Goal: Task Accomplishment & Management: Use online tool/utility

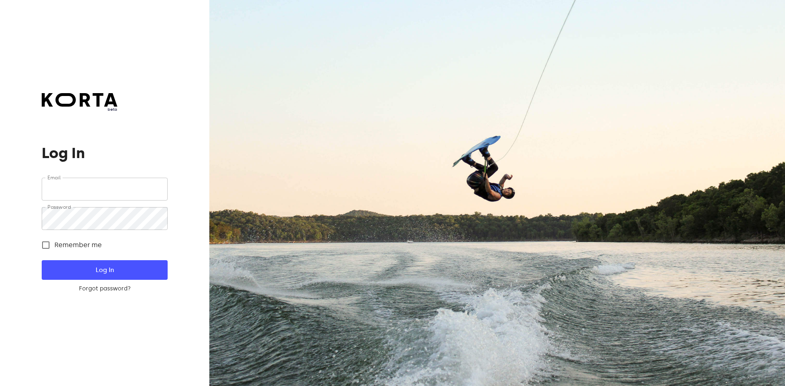
type input "[EMAIL_ADDRESS][DOMAIN_NAME]"
click at [76, 246] on span "Remember me" at bounding box center [77, 245] width 47 height 10
click at [54, 246] on input "Remember me" at bounding box center [45, 245] width 17 height 17
checkbox input "true"
click at [103, 263] on button "Log In" at bounding box center [105, 270] width 126 height 20
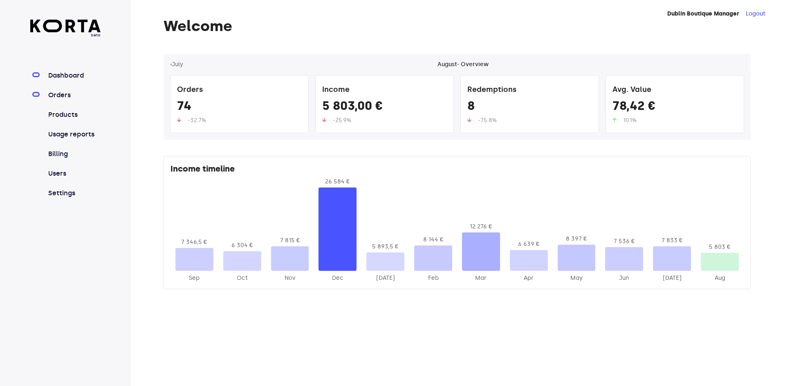
click at [71, 98] on link "Orders" at bounding box center [74, 95] width 54 height 10
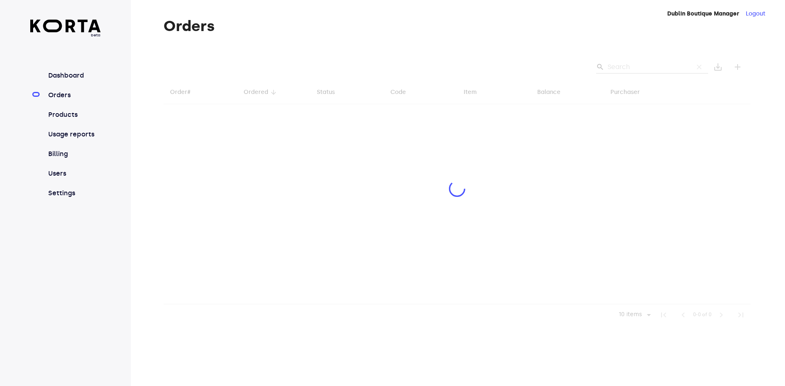
click at [643, 67] on div at bounding box center [457, 190] width 587 height 272
click at [649, 68] on div at bounding box center [457, 190] width 587 height 272
click at [650, 68] on div at bounding box center [457, 190] width 587 height 272
click at [646, 67] on div at bounding box center [457, 190] width 587 height 272
click at [641, 68] on div at bounding box center [457, 190] width 587 height 272
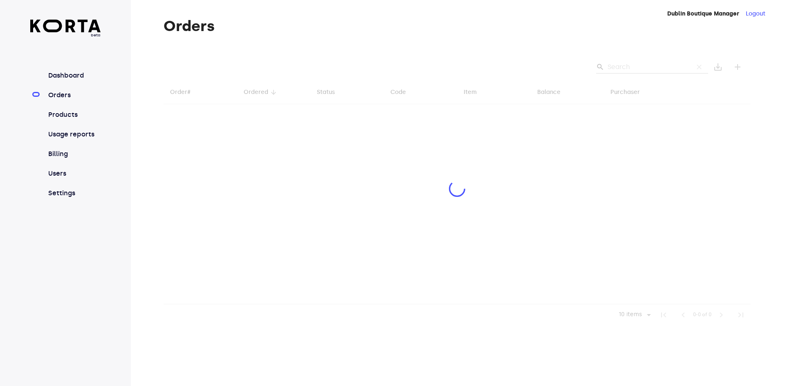
click at [639, 71] on div at bounding box center [457, 190] width 587 height 272
click at [640, 72] on div at bounding box center [457, 190] width 587 height 272
click at [641, 70] on div at bounding box center [457, 190] width 587 height 272
click at [642, 69] on div at bounding box center [457, 190] width 587 height 272
click at [642, 67] on div at bounding box center [457, 190] width 587 height 272
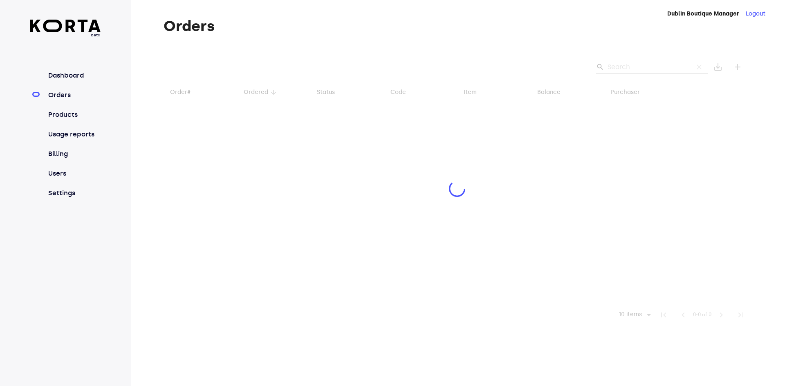
click at [640, 68] on div at bounding box center [457, 190] width 587 height 272
click at [641, 67] on div at bounding box center [457, 190] width 587 height 272
click at [639, 67] on div at bounding box center [457, 190] width 587 height 272
click at [638, 67] on div at bounding box center [457, 190] width 587 height 272
click at [636, 67] on div at bounding box center [457, 190] width 587 height 272
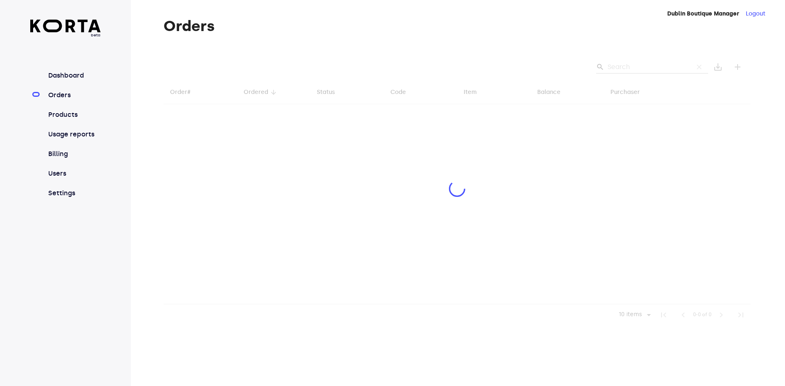
click at [637, 66] on div at bounding box center [457, 190] width 587 height 272
click at [635, 66] on div at bounding box center [457, 190] width 587 height 272
click at [637, 64] on div at bounding box center [457, 190] width 587 height 272
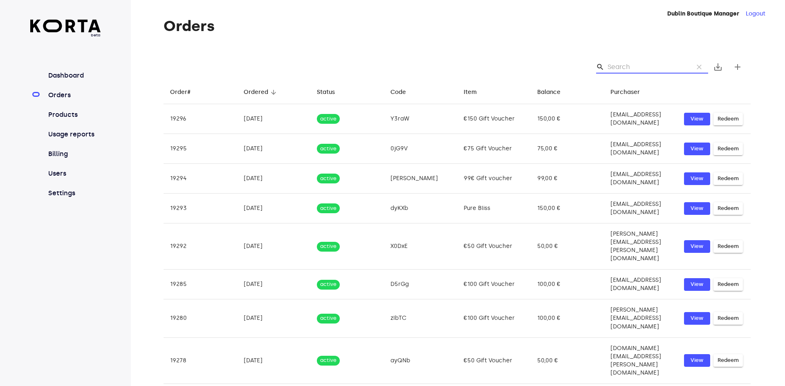
click at [641, 65] on input "Search" at bounding box center [647, 67] width 79 height 13
click at [640, 65] on input "Search" at bounding box center [647, 67] width 79 height 13
click at [639, 65] on input "Search" at bounding box center [647, 67] width 79 height 13
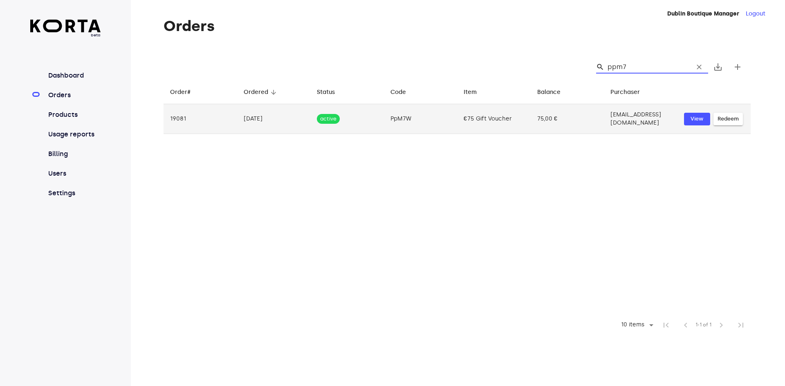
type input "ppm7"
click at [727, 116] on span "Redeem" at bounding box center [728, 118] width 21 height 9
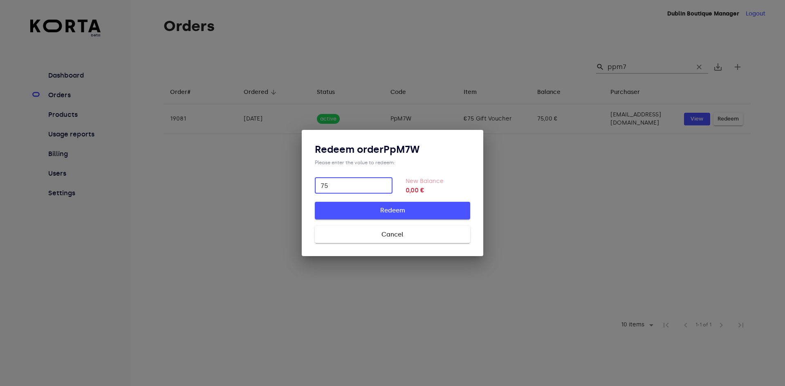
type input "75"
click at [388, 206] on button "Redeem" at bounding box center [392, 210] width 155 height 17
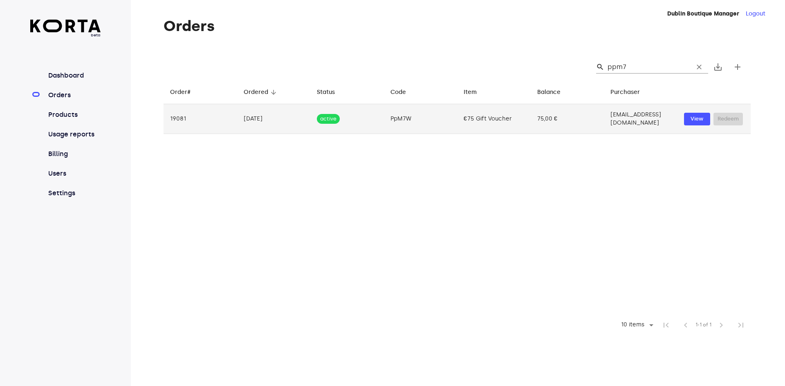
click at [347, 114] on td "active" at bounding box center [347, 119] width 74 height 30
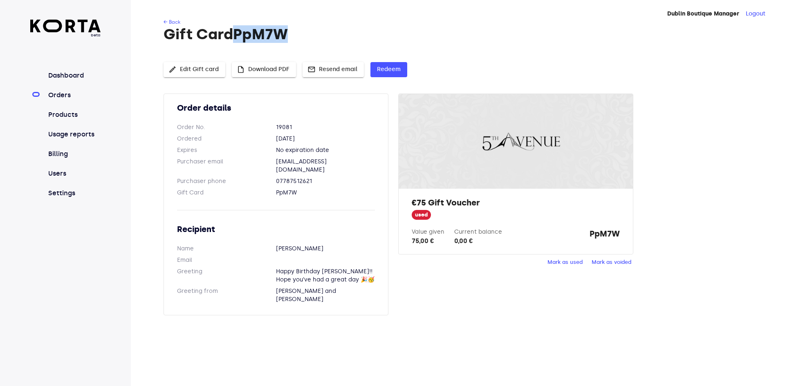
drag, startPoint x: 300, startPoint y: 36, endPoint x: 240, endPoint y: 29, distance: 60.1
click at [240, 29] on h1 "Gift Card PpM7W" at bounding box center [457, 34] width 587 height 16
copy h1 "PpM7W"
